Goal: Navigation & Orientation: Find specific page/section

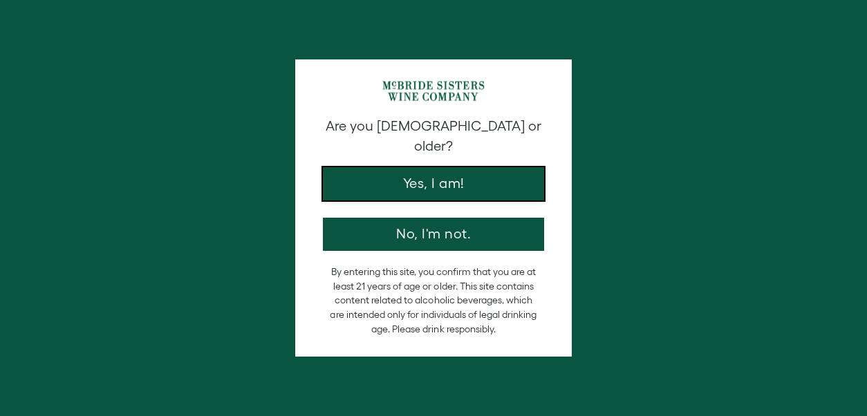
click at [485, 168] on button "Yes, I am!" at bounding box center [433, 183] width 221 height 33
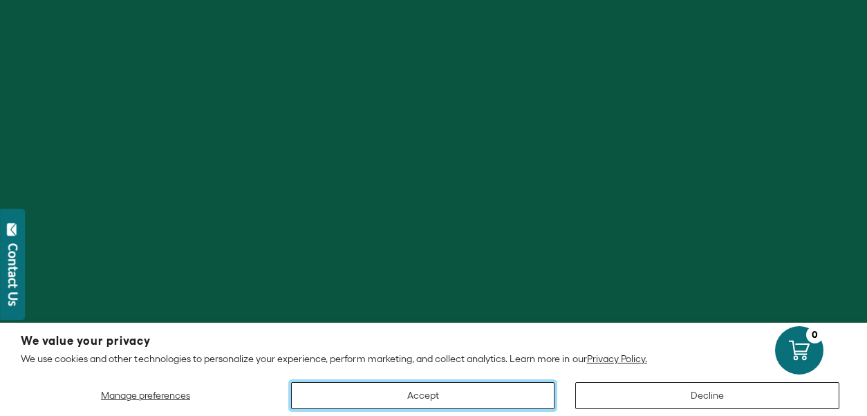
click at [485, 391] on button "Accept" at bounding box center [423, 395] width 264 height 27
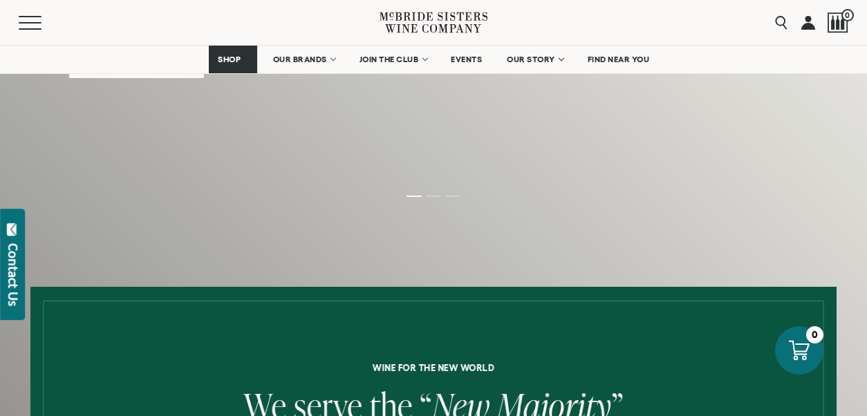
scroll to position [276, 0]
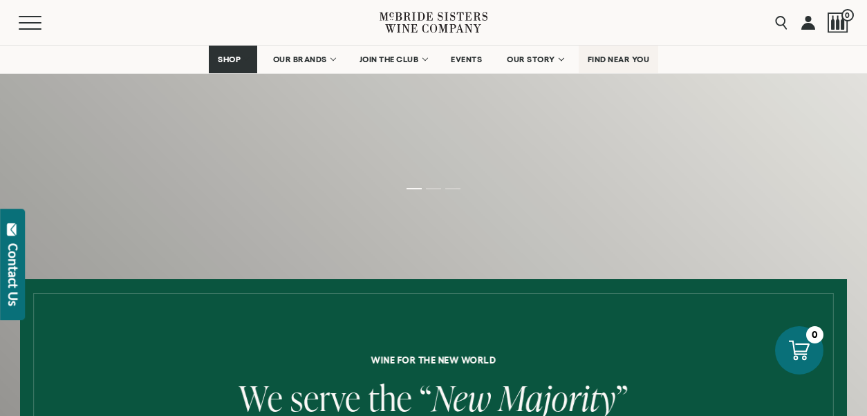
drag, startPoint x: 626, startPoint y: 58, endPoint x: 598, endPoint y: 147, distance: 93.4
click at [625, 57] on span "FIND NEAR YOU" at bounding box center [619, 60] width 62 height 10
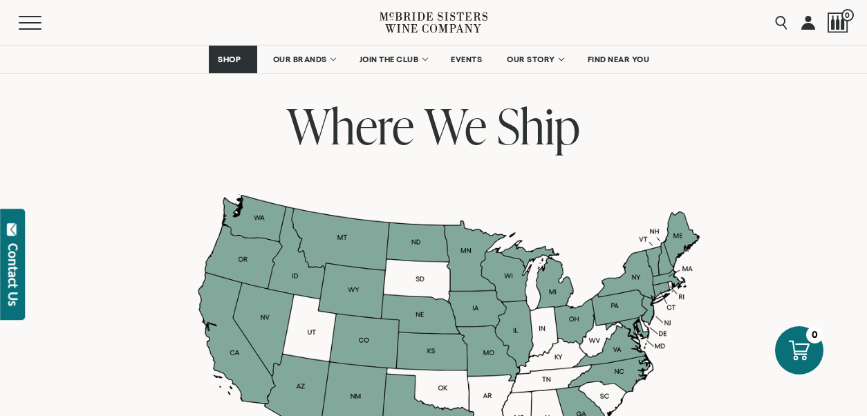
scroll to position [1037, 0]
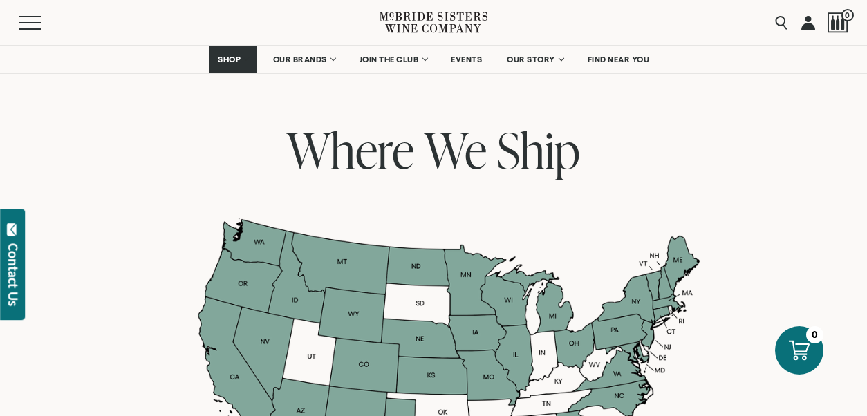
click at [617, 332] on div at bounding box center [433, 375] width 532 height 315
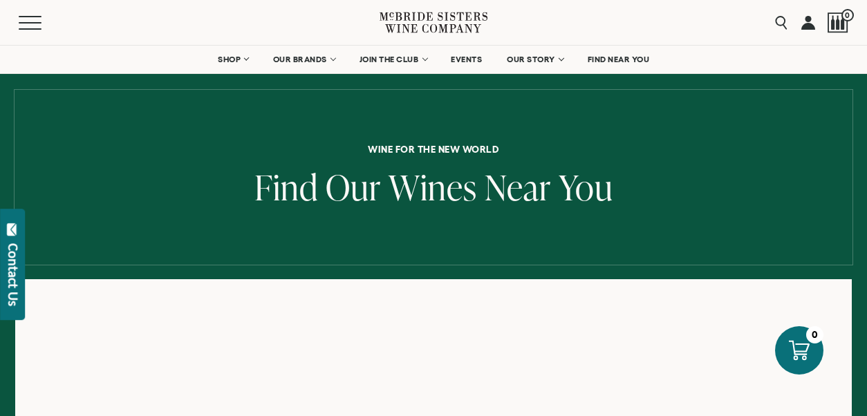
scroll to position [69, 0]
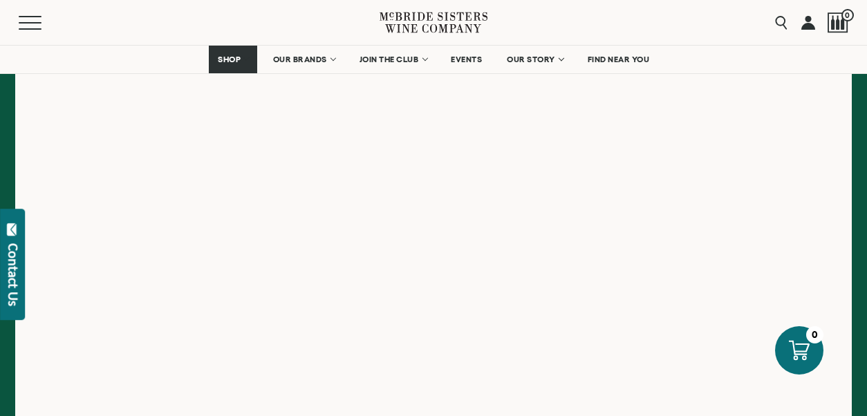
scroll to position [346, 0]
